Goal: Task Accomplishment & Management: Manage account settings

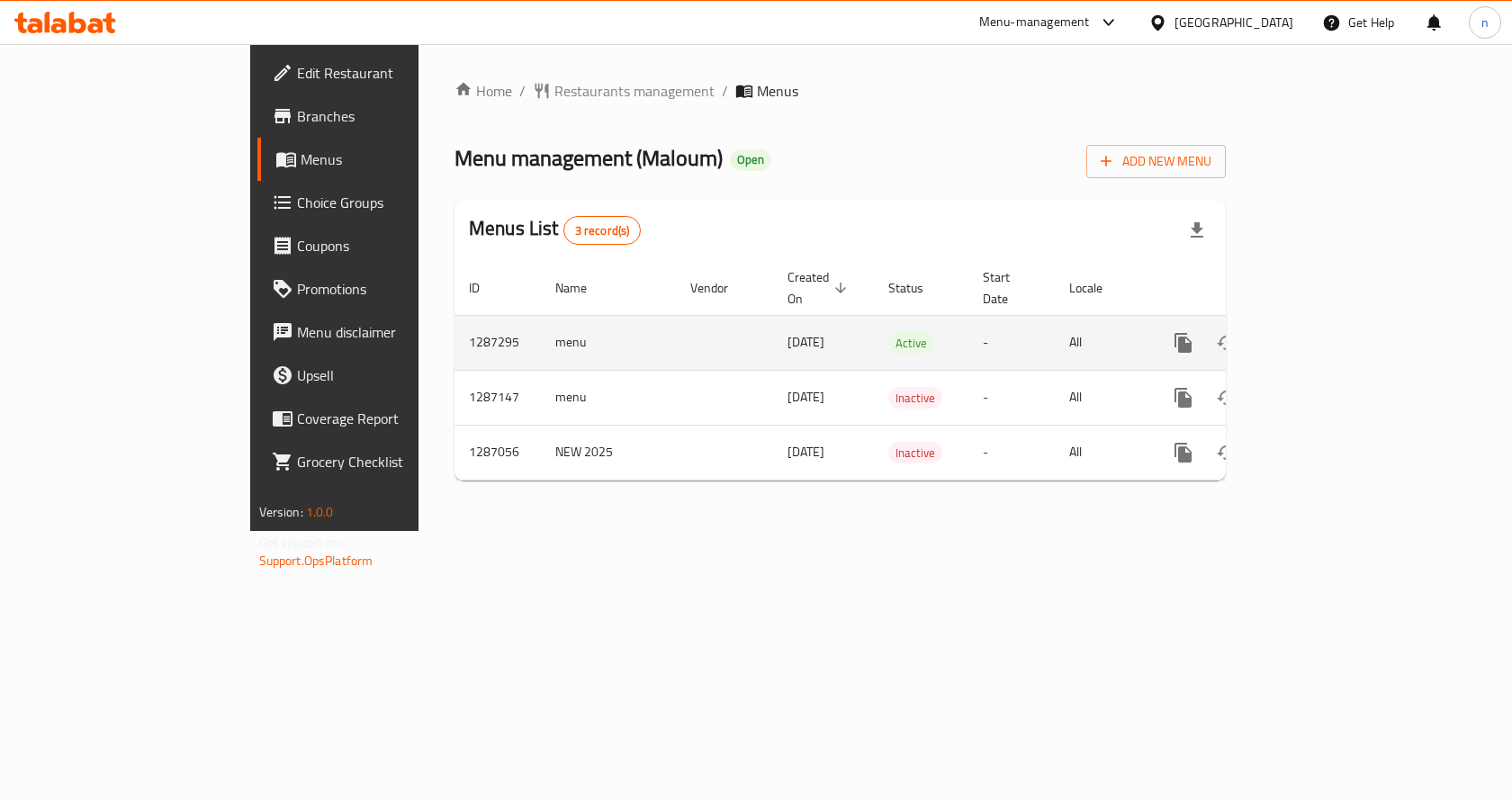
click at [1324, 332] on icon "enhanced table" at bounding box center [1312, 342] width 21 height 21
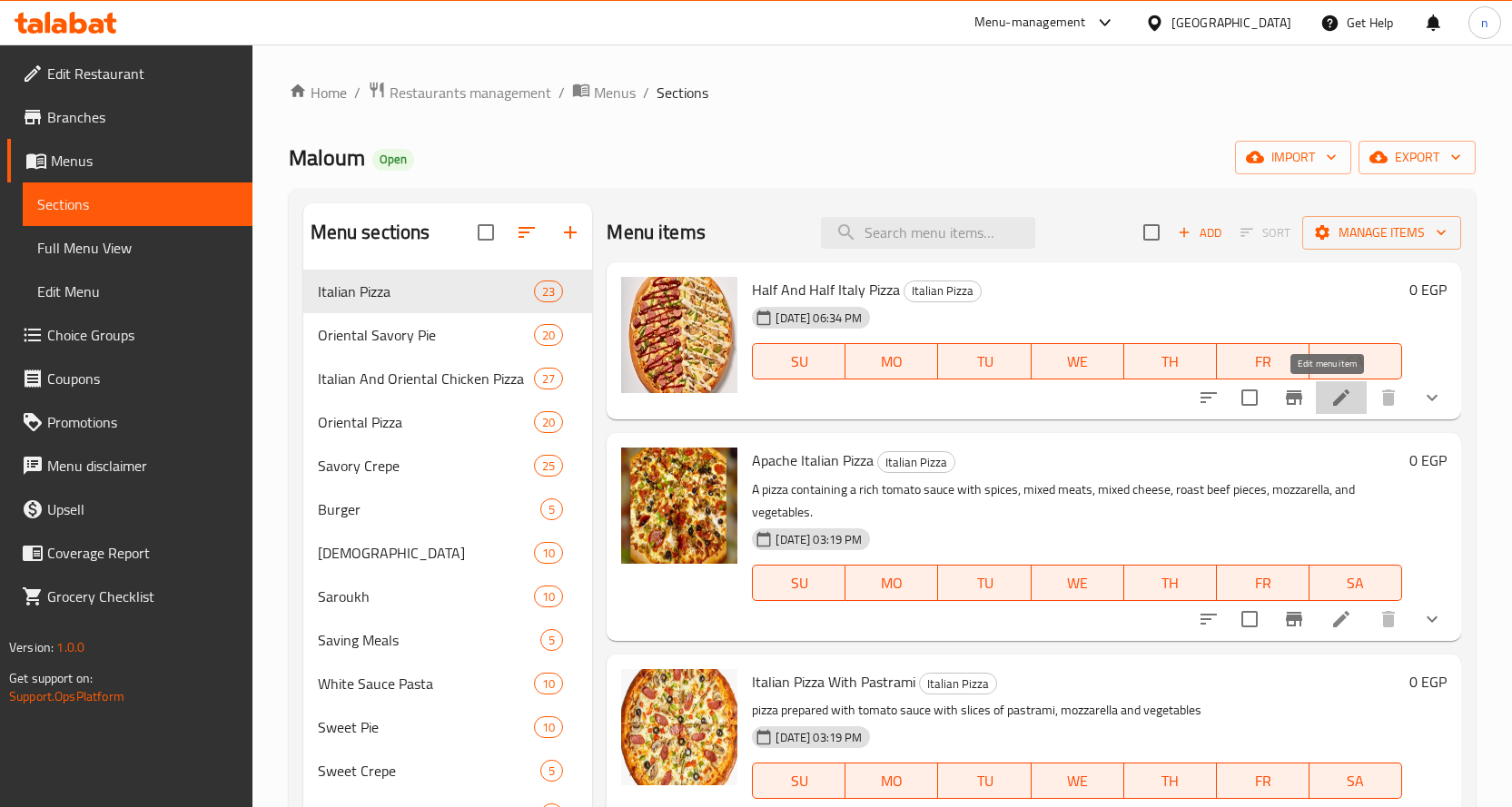
click at [1331, 407] on icon at bounding box center [1341, 397] width 22 height 22
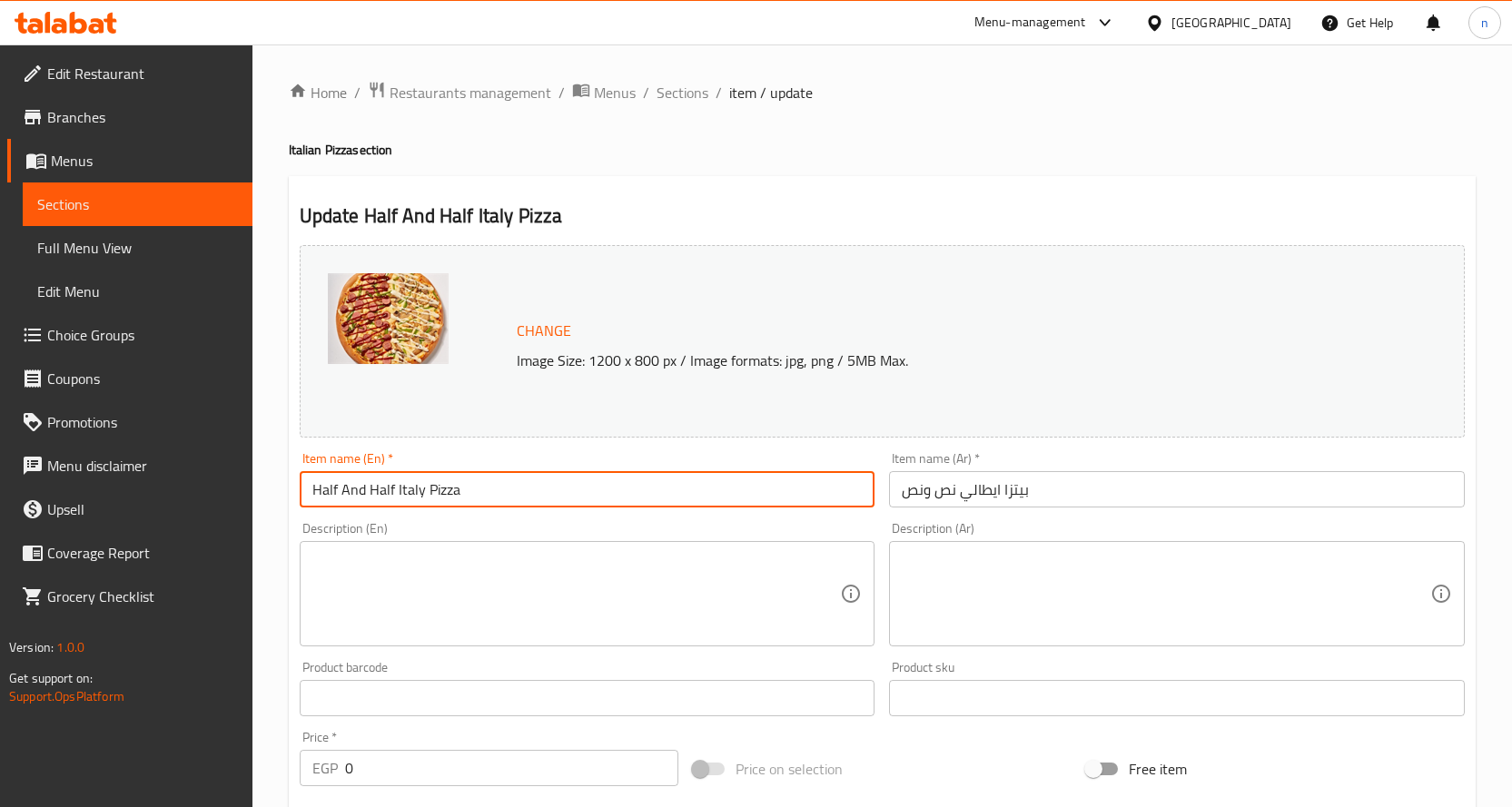
click at [399, 484] on input "Half And Half Italy Pizza" at bounding box center [588, 489] width 576 height 37
click at [551, 488] on input "Half And Half Italy Pizza" at bounding box center [588, 489] width 576 height 37
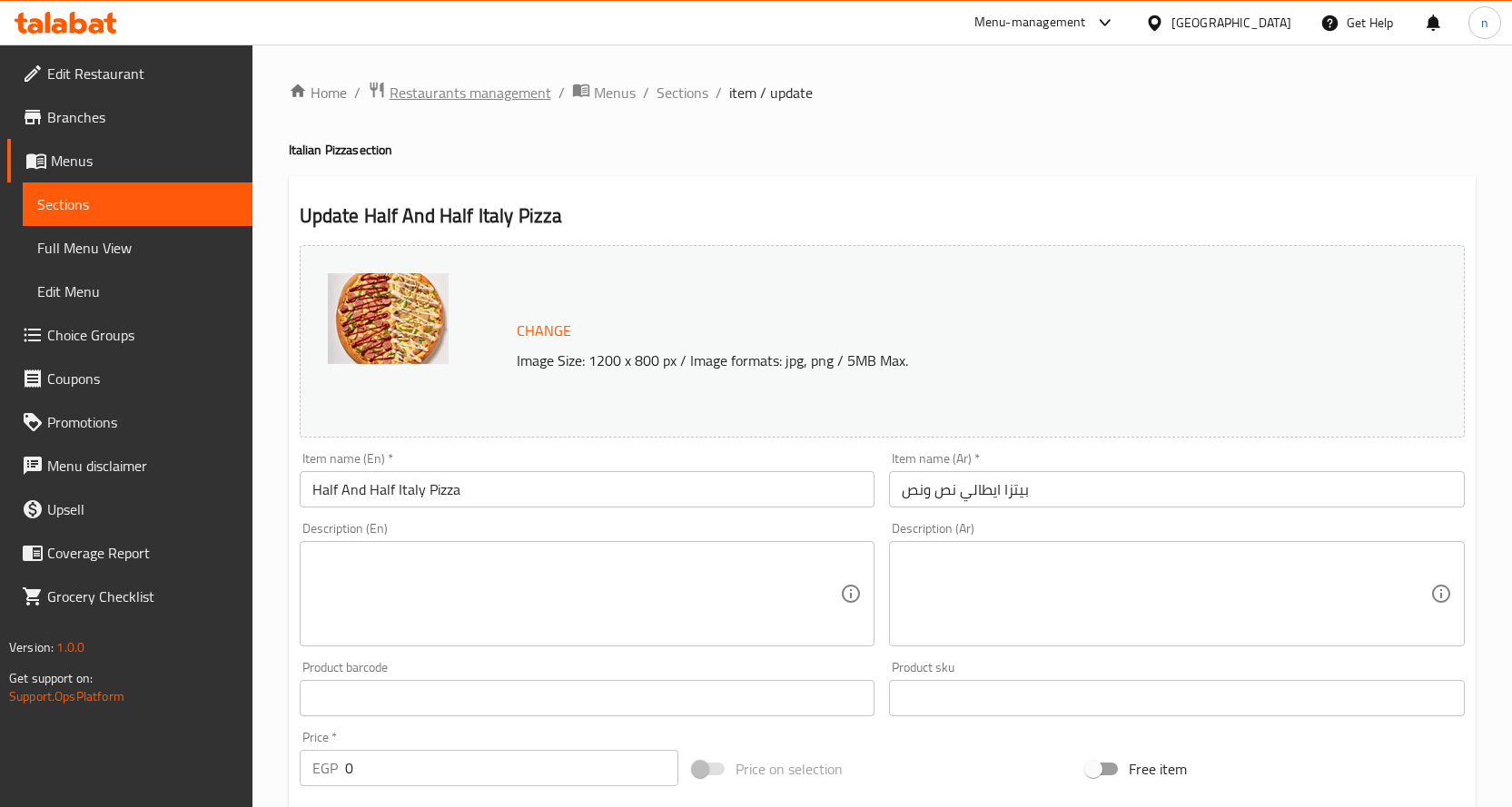
click at [451, 90] on span "Restaurants management" at bounding box center [470, 92] width 161 height 22
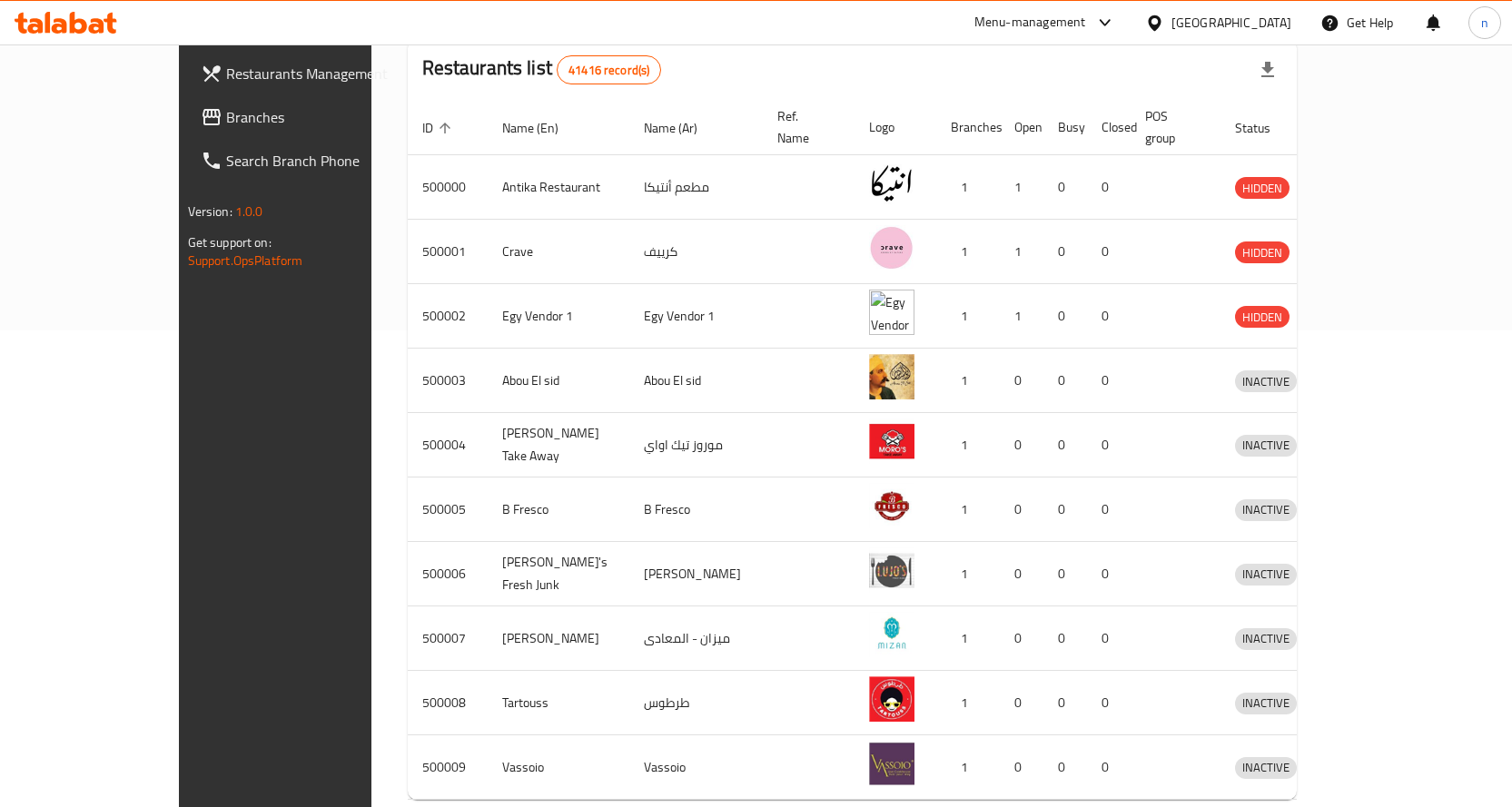
scroll to position [545, 0]
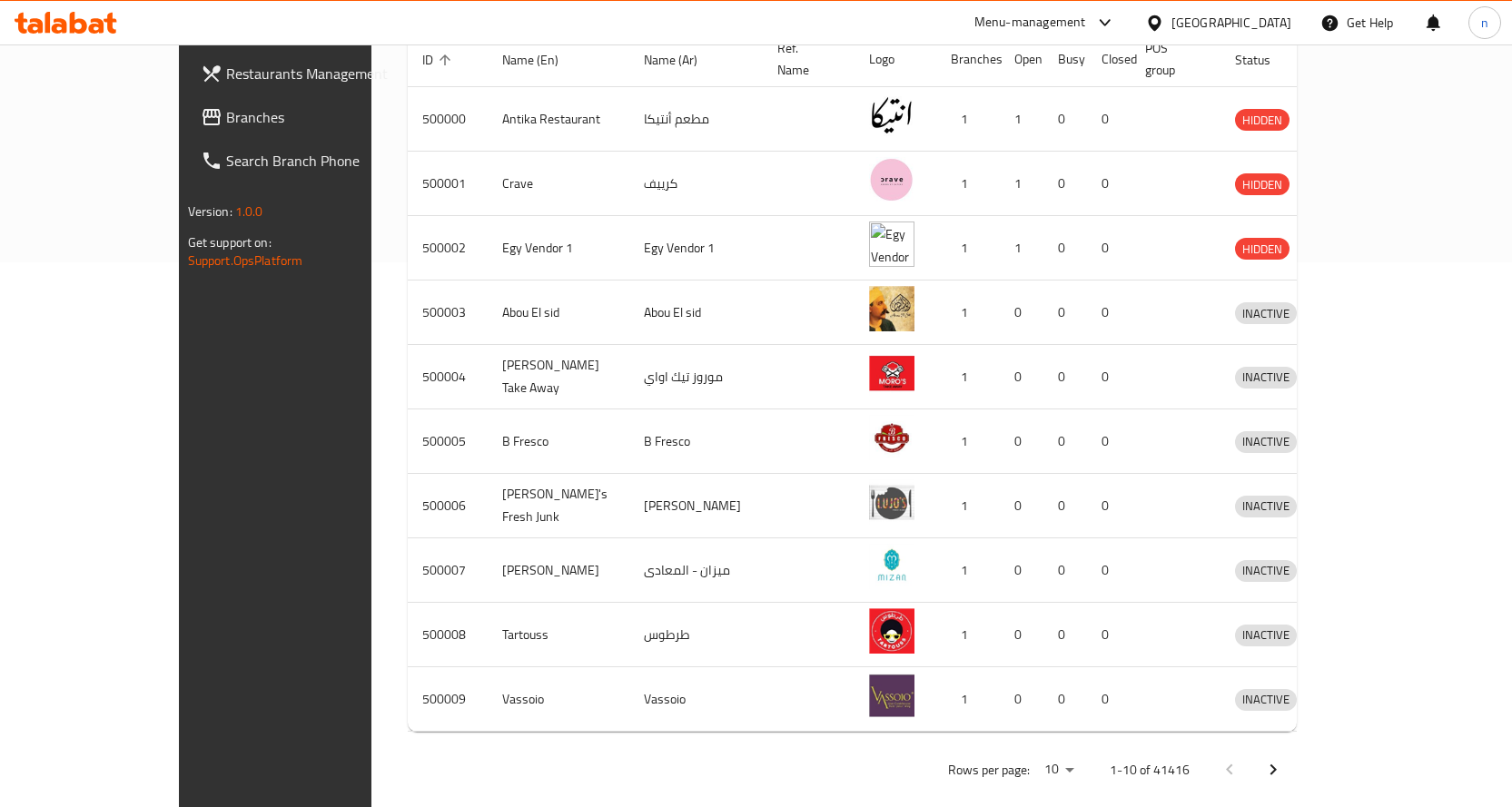
click at [1285, 759] on icon "Next page" at bounding box center [1273, 769] width 22 height 22
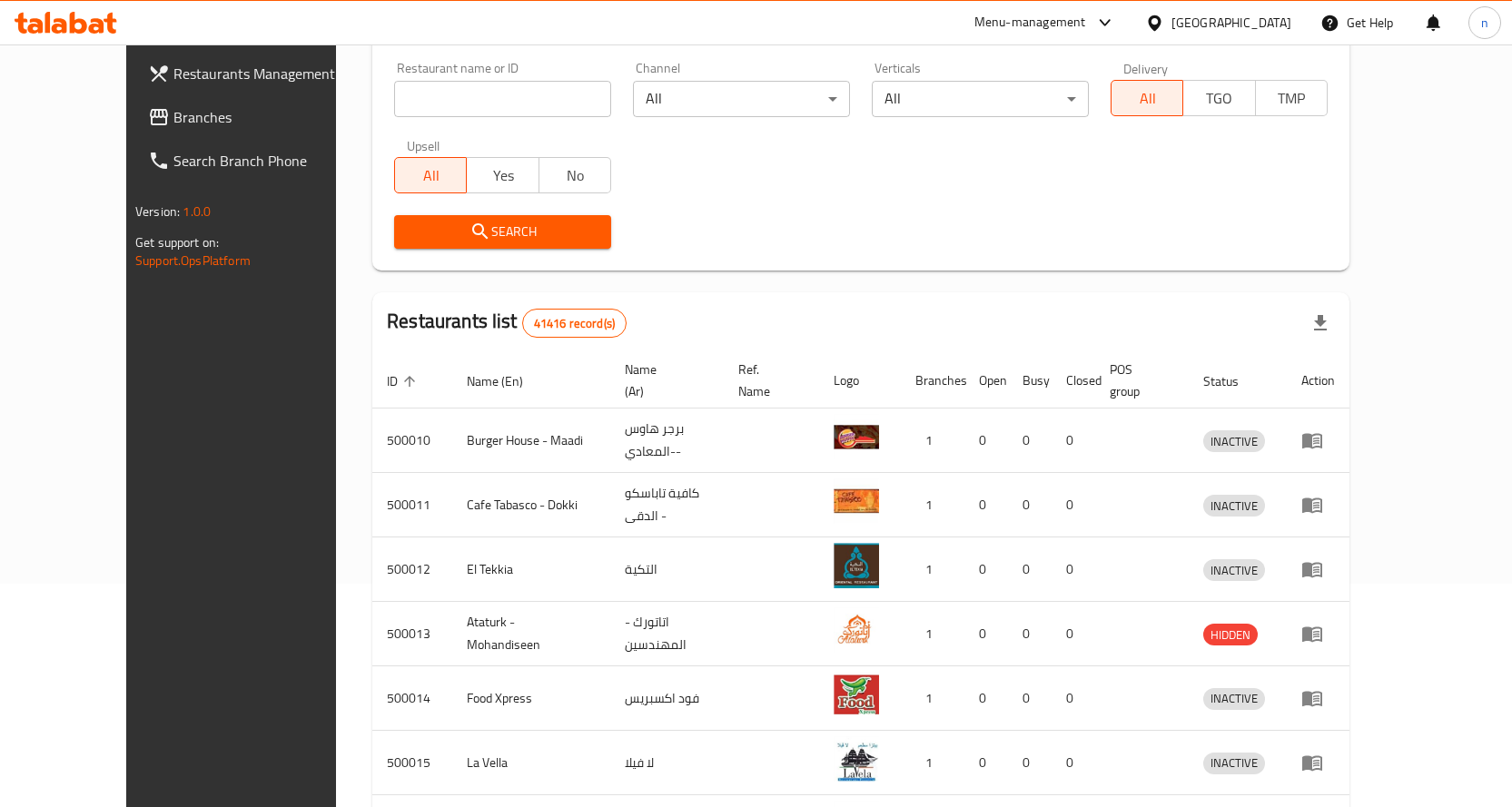
scroll to position [0, 0]
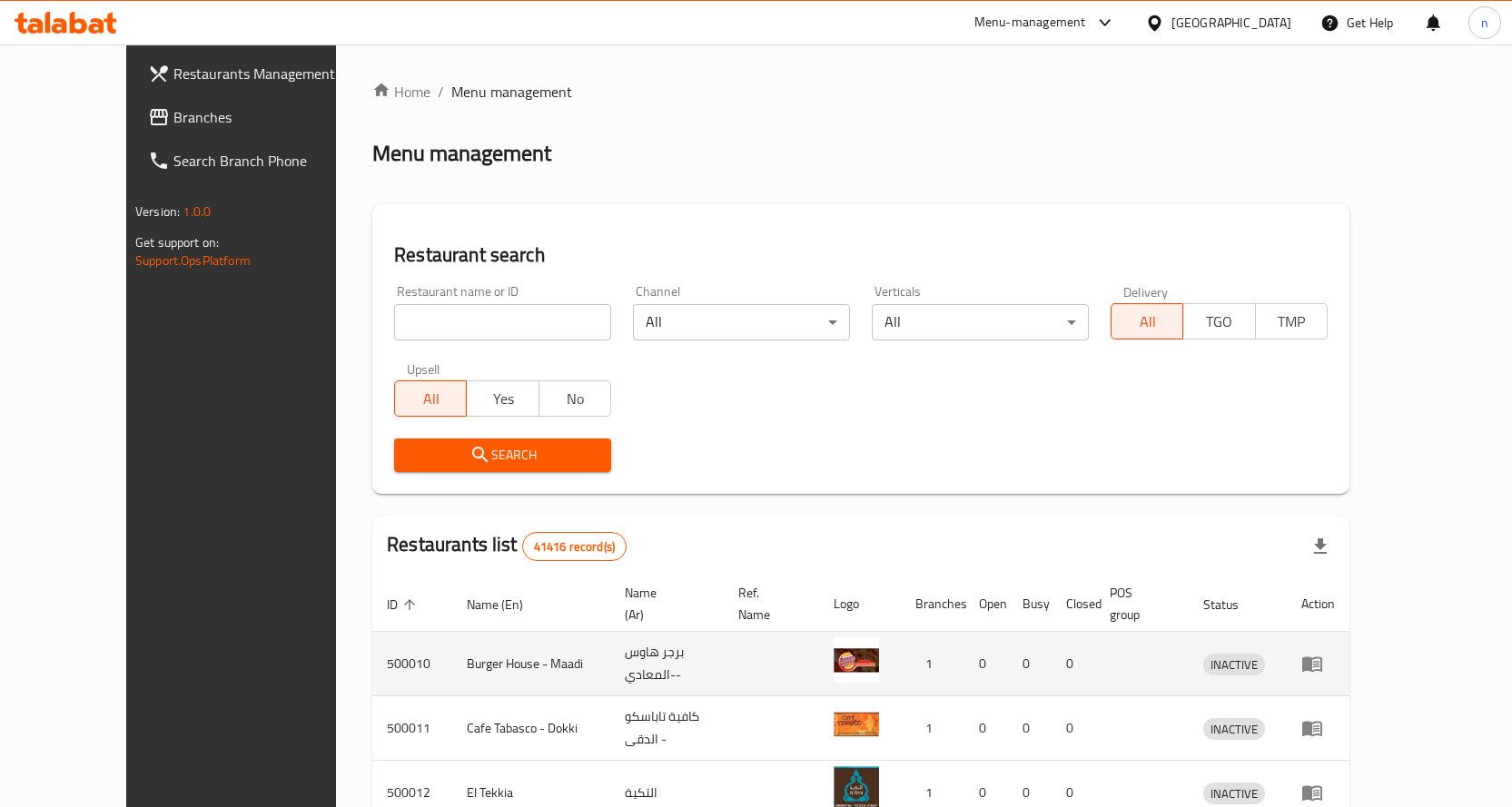
click at [1265, 655] on span "INACTIVE" at bounding box center [1234, 665] width 62 height 21
click at [1350, 655] on td "enhanced table" at bounding box center [1318, 664] width 63 height 65
click at [681, 654] on td "برجر هاوس -المعادي-" at bounding box center [666, 664] width 114 height 65
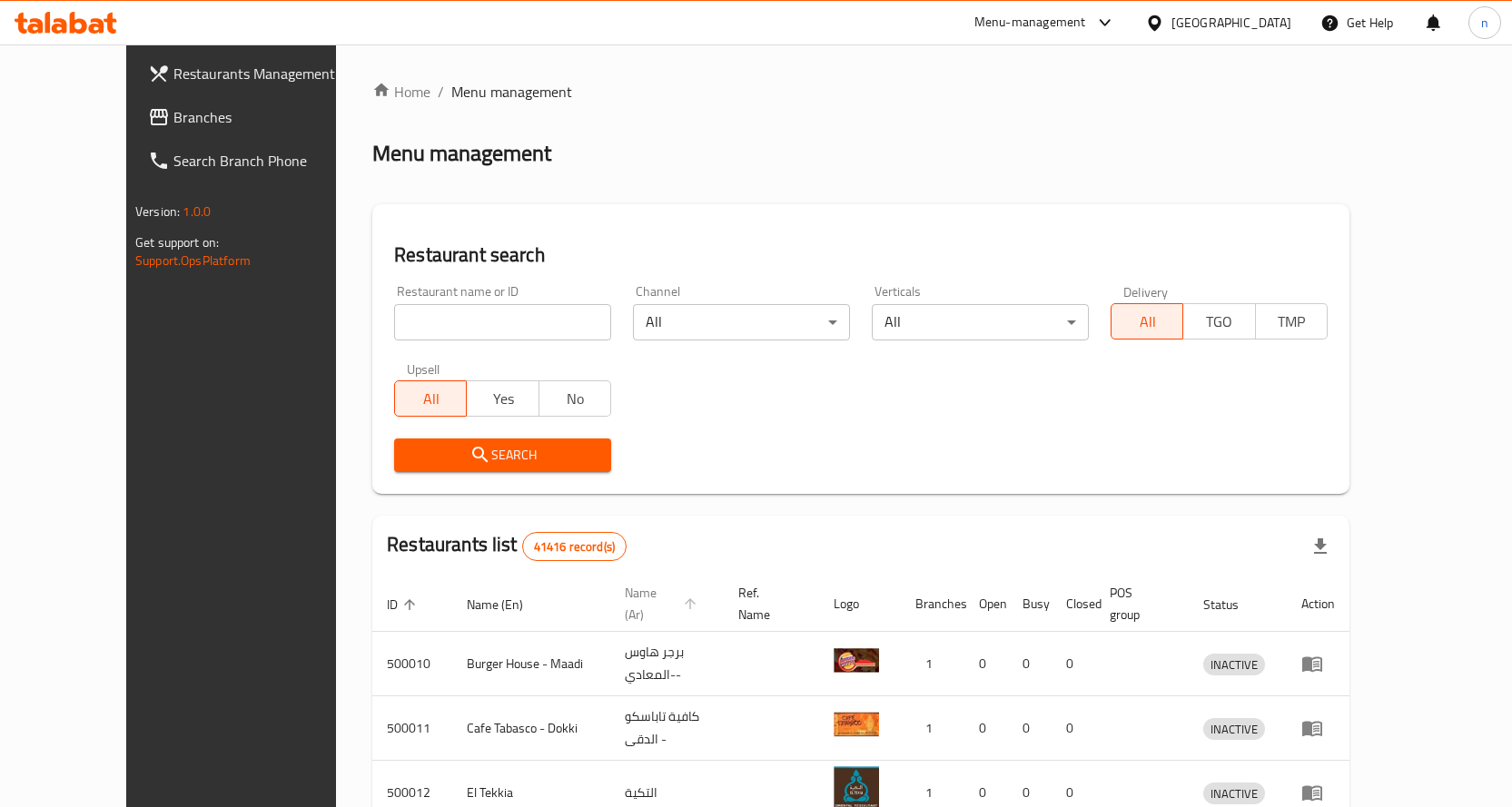
click at [625, 594] on span "Name (Ar)" at bounding box center [664, 603] width 77 height 43
click at [174, 114] on span "Branches" at bounding box center [268, 116] width 191 height 22
